Goal: Transaction & Acquisition: Purchase product/service

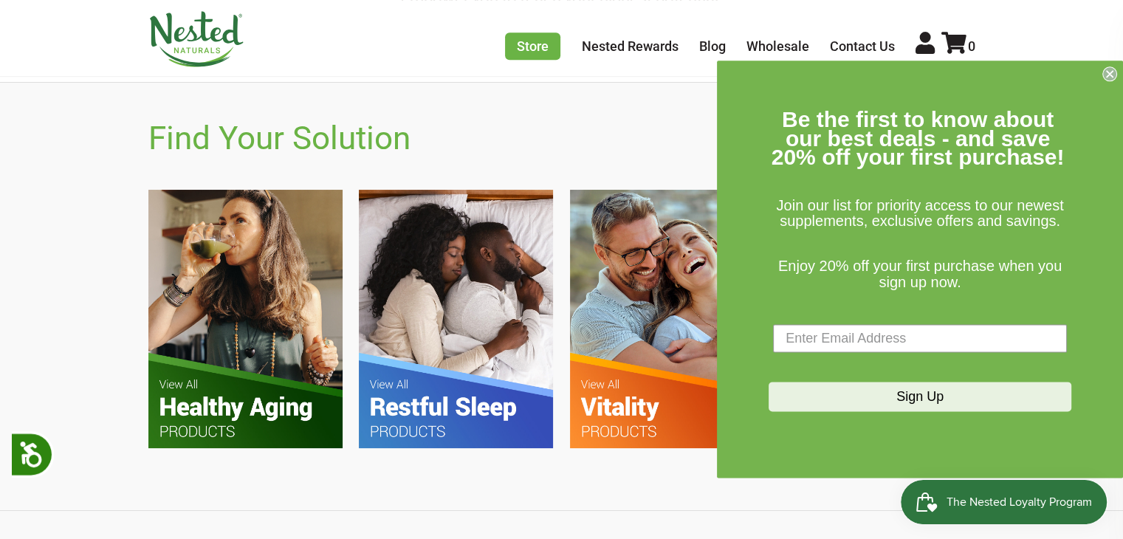
click at [1107, 73] on circle "Close dialog" at bounding box center [1110, 74] width 14 height 14
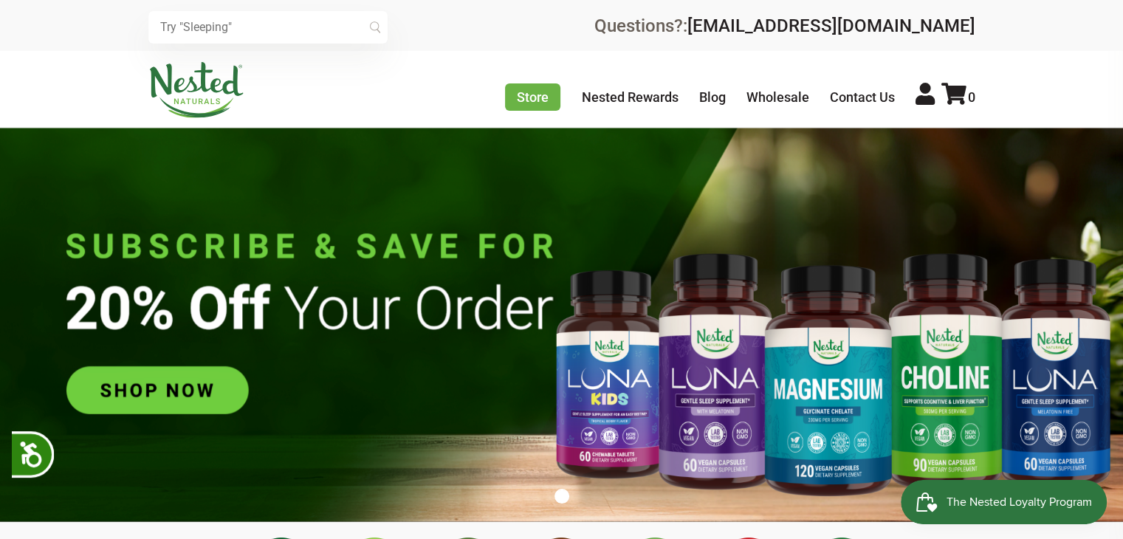
click at [286, 35] on input "text" at bounding box center [267, 27] width 239 height 32
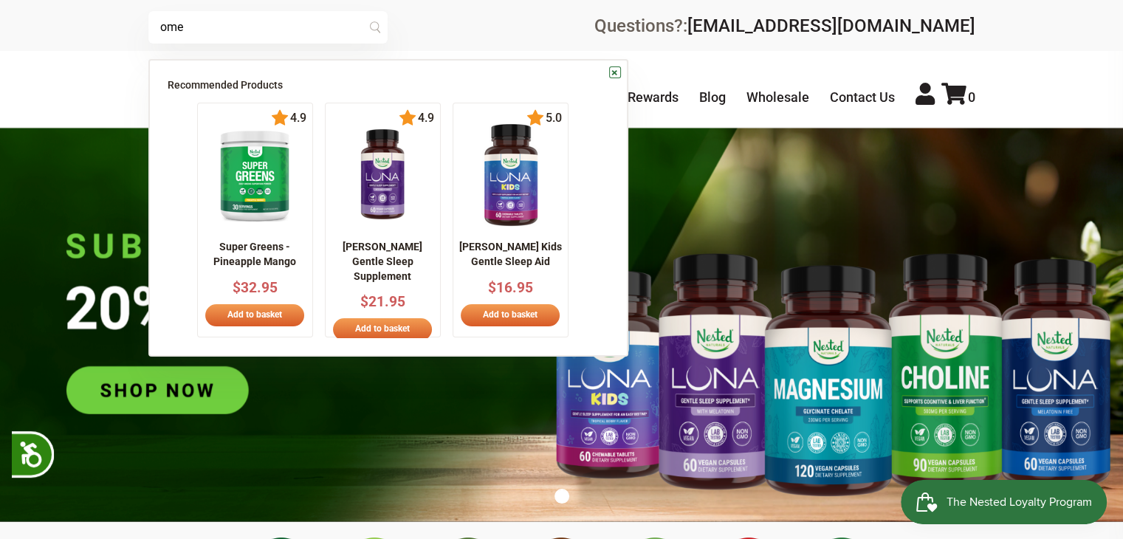
scroll to position [0, 259]
type input "omega 3"
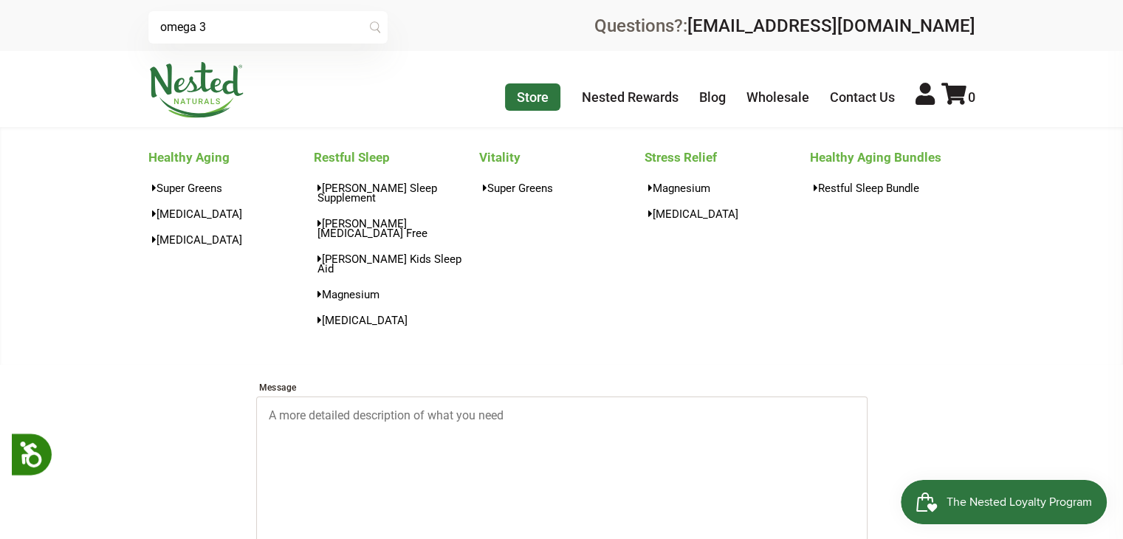
click at [531, 102] on link "Store" at bounding box center [532, 96] width 55 height 27
